Goal: Task Accomplishment & Management: Complete application form

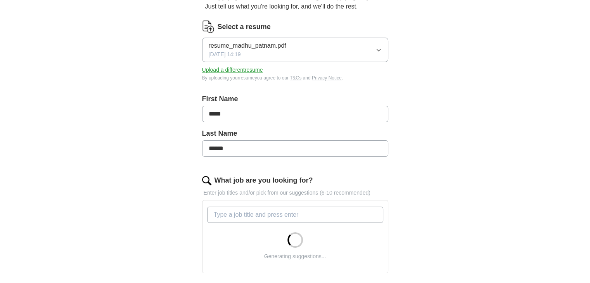
scroll to position [105, 0]
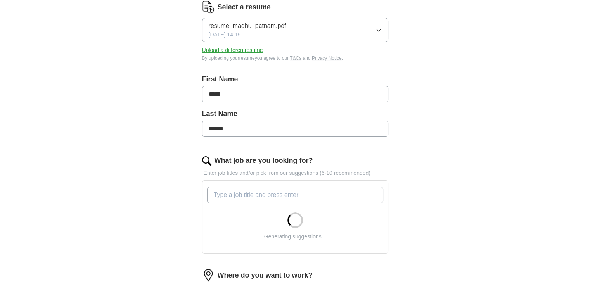
click at [282, 194] on input "What job are you looking for?" at bounding box center [295, 195] width 176 height 16
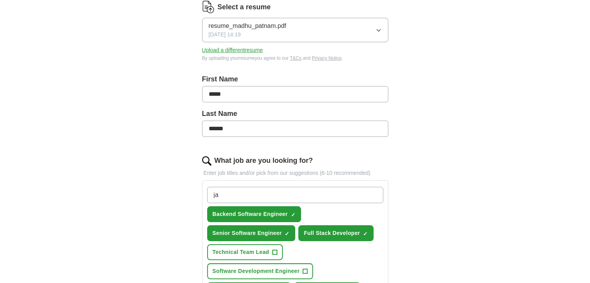
type input "j"
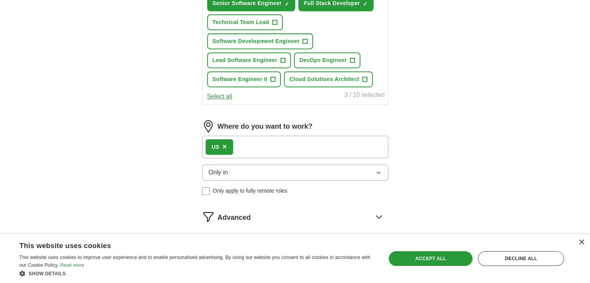
scroll to position [337, 0]
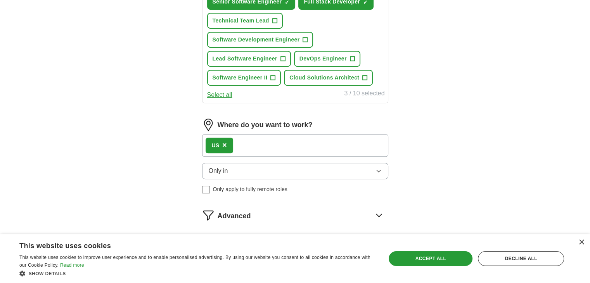
type input "software"
click at [224, 143] on span "×" at bounding box center [224, 145] width 5 height 9
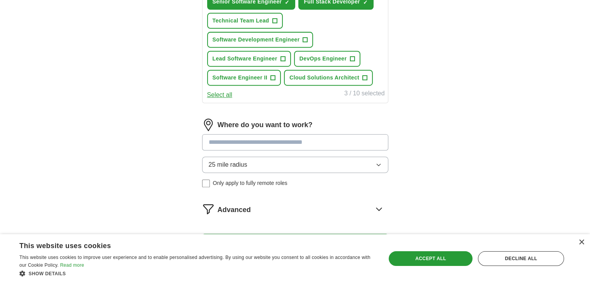
click at [225, 142] on input at bounding box center [295, 142] width 186 height 16
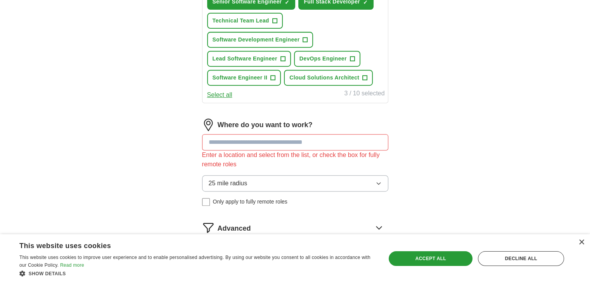
click at [205, 180] on div "25 mile radius Only apply to fully remote roles" at bounding box center [295, 190] width 186 height 31
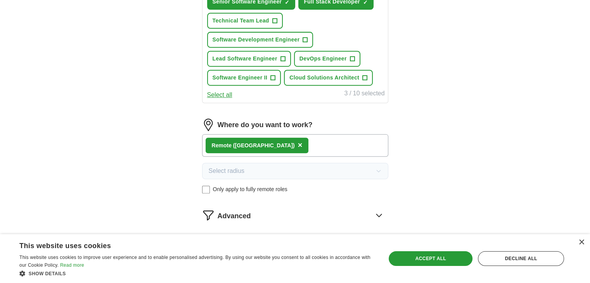
click at [289, 147] on div "Remote ([GEOGRAPHIC_DATA]) ×" at bounding box center [295, 145] width 186 height 23
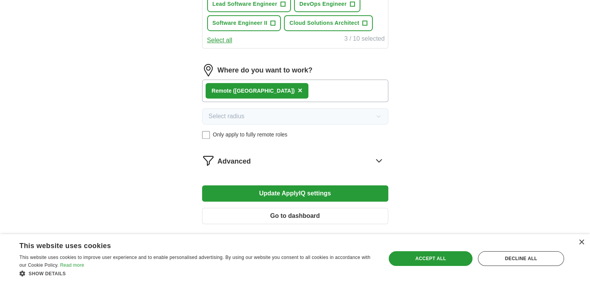
scroll to position [386, 0]
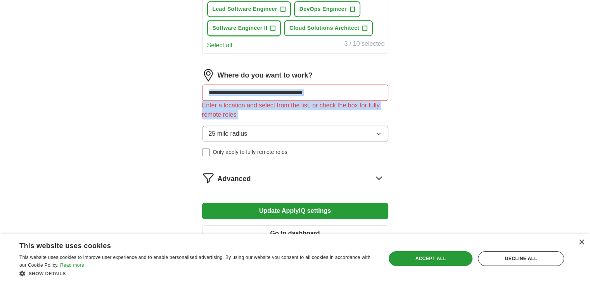
click at [277, 26] on button "Software Engineer II +" at bounding box center [244, 28] width 74 height 16
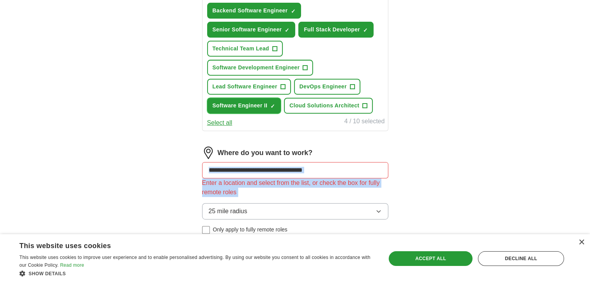
scroll to position [310, 0]
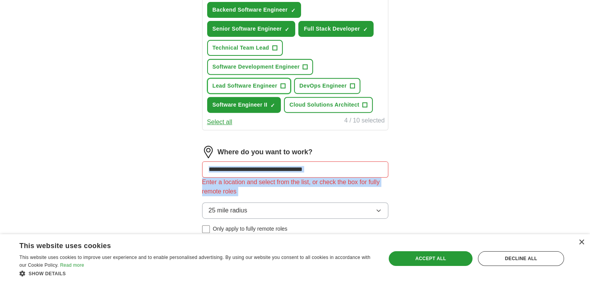
click at [281, 85] on span "+" at bounding box center [283, 86] width 5 height 6
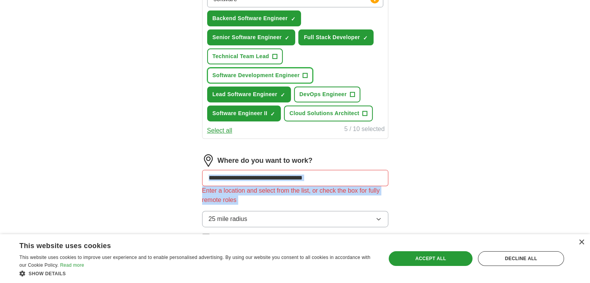
click at [293, 74] on span "Software Development Engineer" at bounding box center [256, 75] width 87 height 8
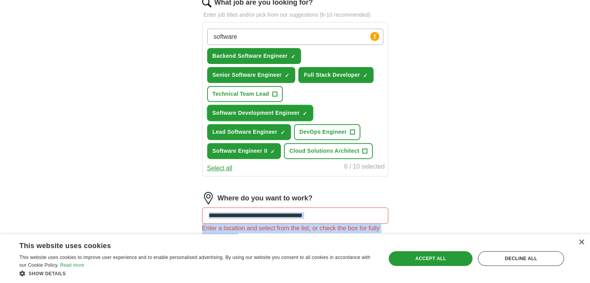
scroll to position [264, 0]
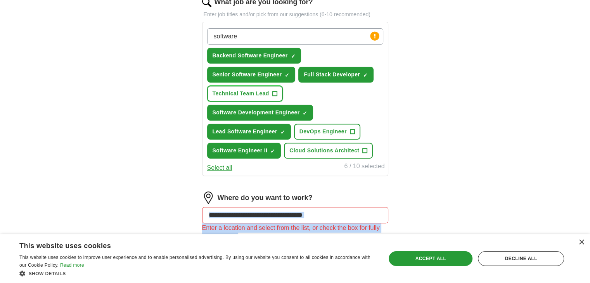
click at [273, 92] on span "+" at bounding box center [274, 94] width 5 height 6
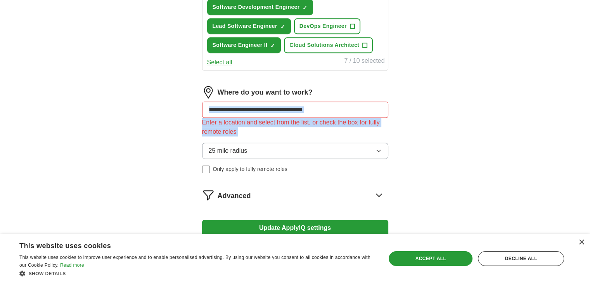
scroll to position [371, 0]
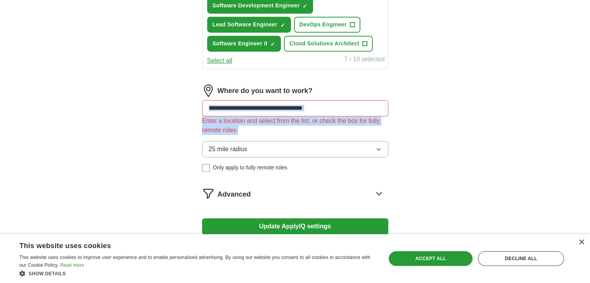
click at [348, 100] on input at bounding box center [295, 108] width 186 height 16
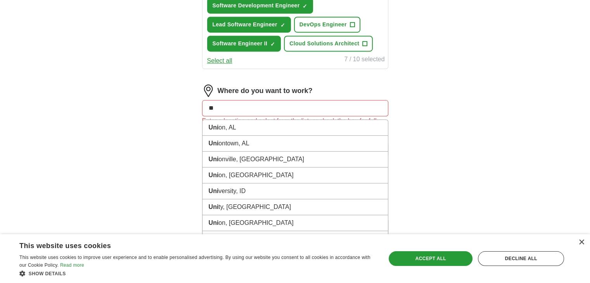
type input "*"
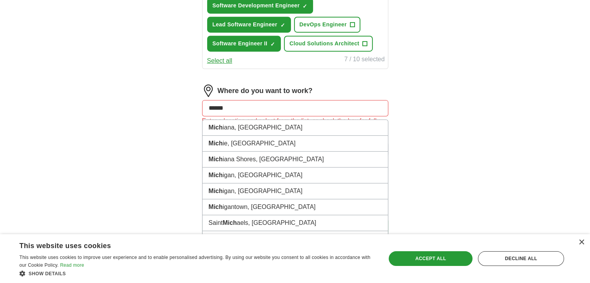
type input "*******"
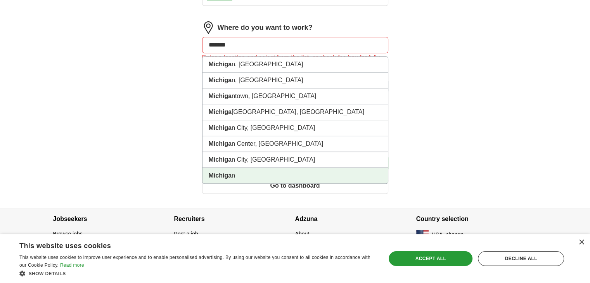
click at [241, 173] on li "Michiga n" at bounding box center [295, 176] width 185 height 16
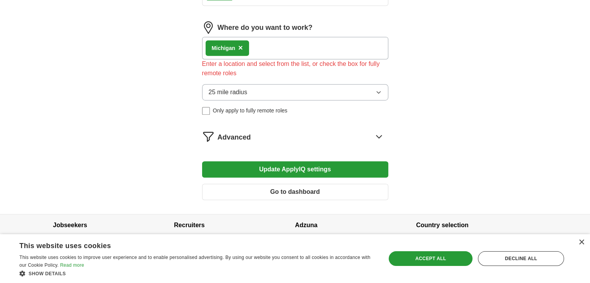
scroll to position [422, 0]
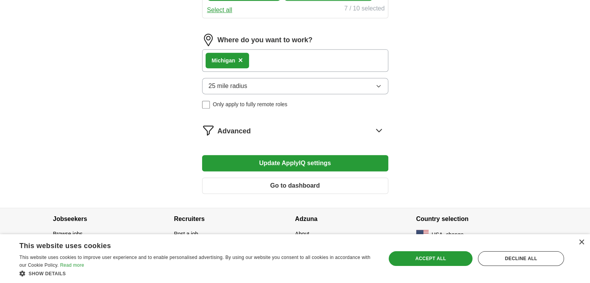
click at [273, 59] on div "Michiga n ×" at bounding box center [295, 60] width 186 height 23
click at [229, 88] on button "25 mile radius" at bounding box center [295, 86] width 186 height 16
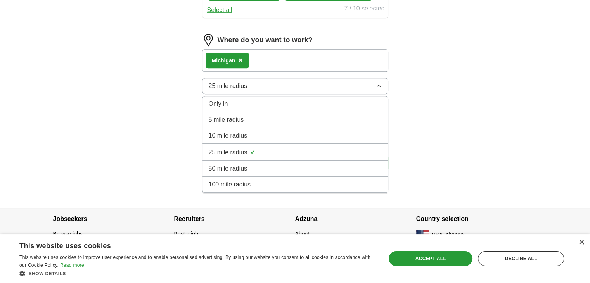
click at [220, 182] on span "100 mile radius" at bounding box center [230, 184] width 42 height 9
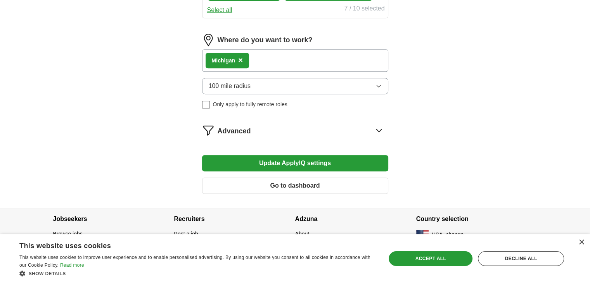
click at [274, 156] on button "Update ApplyIQ settings" at bounding box center [295, 163] width 186 height 16
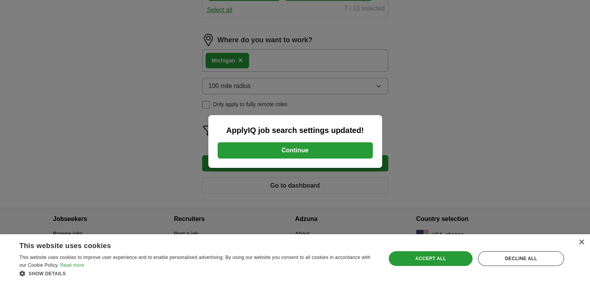
click at [274, 153] on button "Continue" at bounding box center [295, 150] width 155 height 16
